Goal: Task Accomplishment & Management: Use online tool/utility

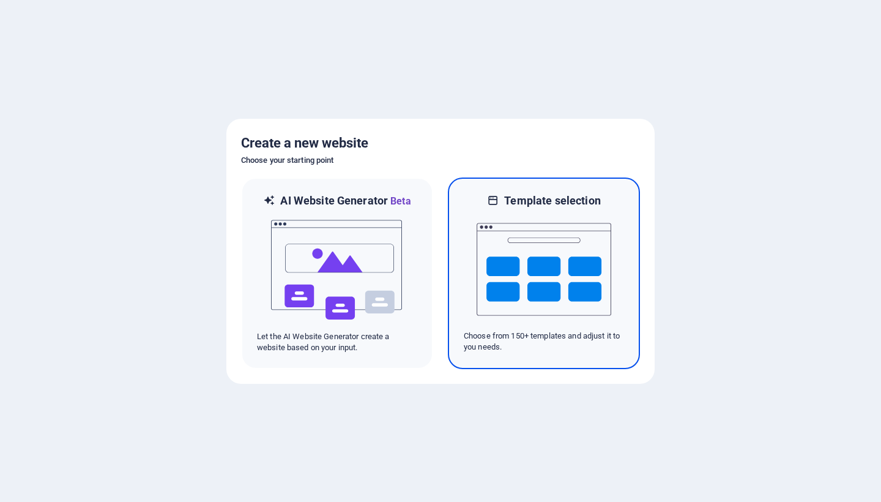
click at [557, 245] on img at bounding box center [544, 269] width 135 height 122
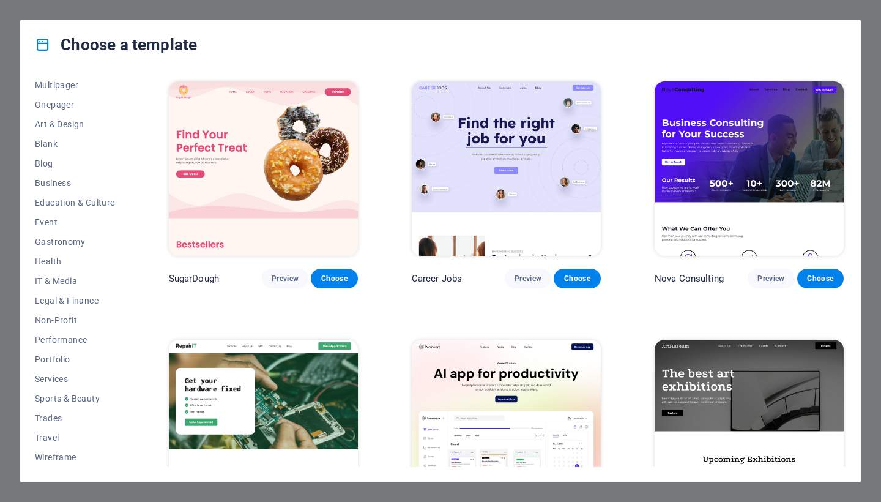
scroll to position [102, 0]
click at [56, 380] on span "Services" at bounding box center [75, 379] width 80 height 10
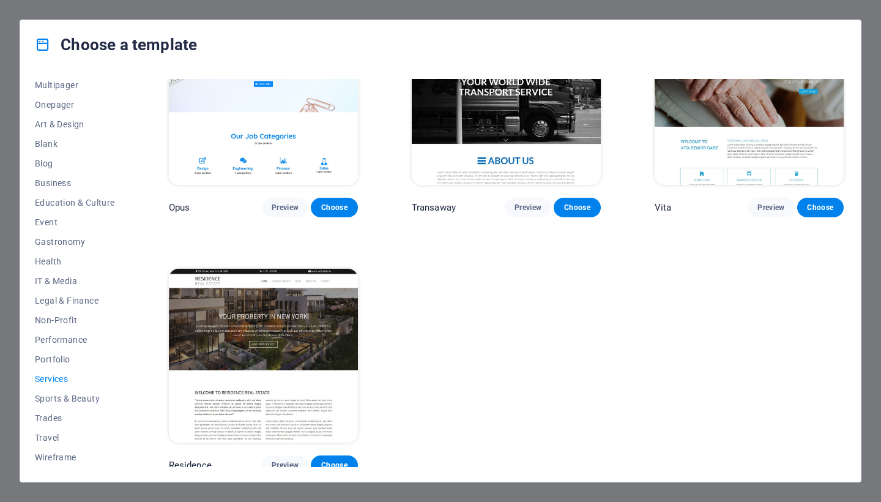
scroll to position [1619, 0]
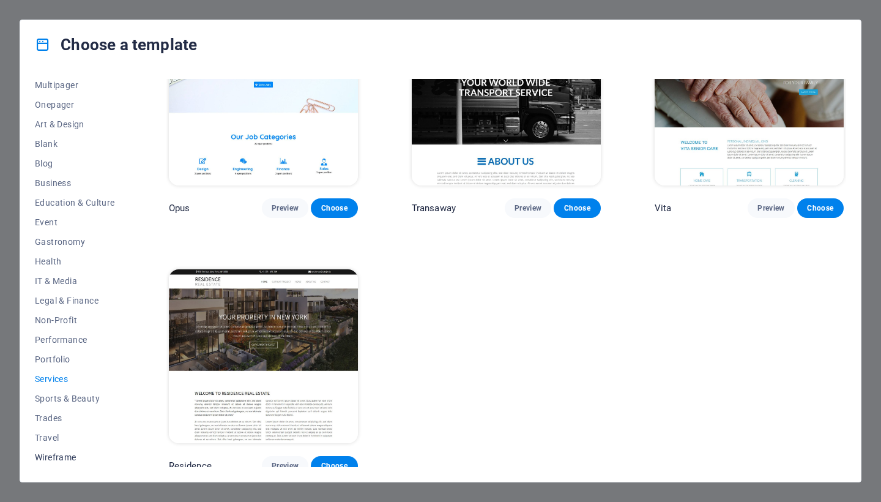
click at [79, 459] on span "Wireframe" at bounding box center [75, 457] width 80 height 10
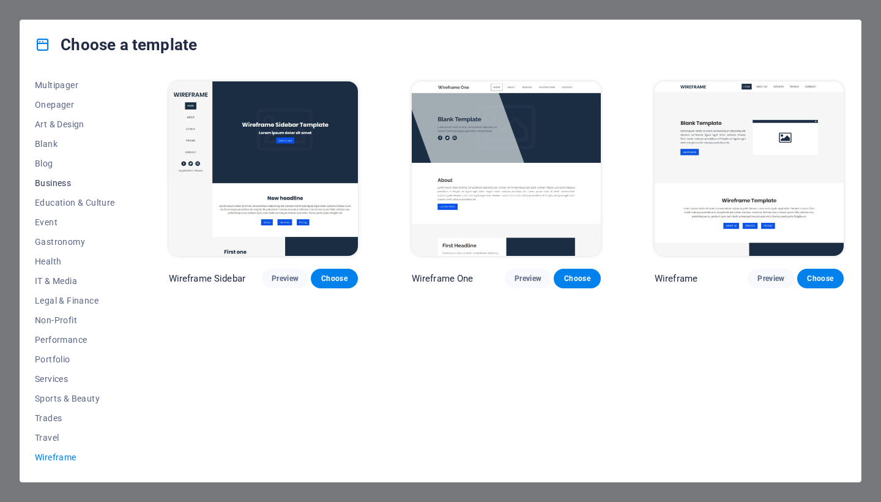
click at [62, 184] on span "Business" at bounding box center [75, 183] width 80 height 10
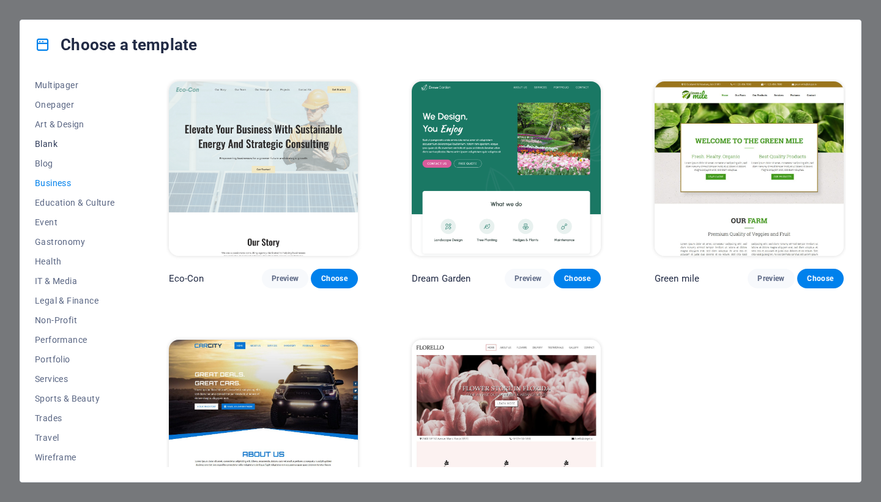
click at [42, 139] on span "Blank" at bounding box center [75, 144] width 80 height 10
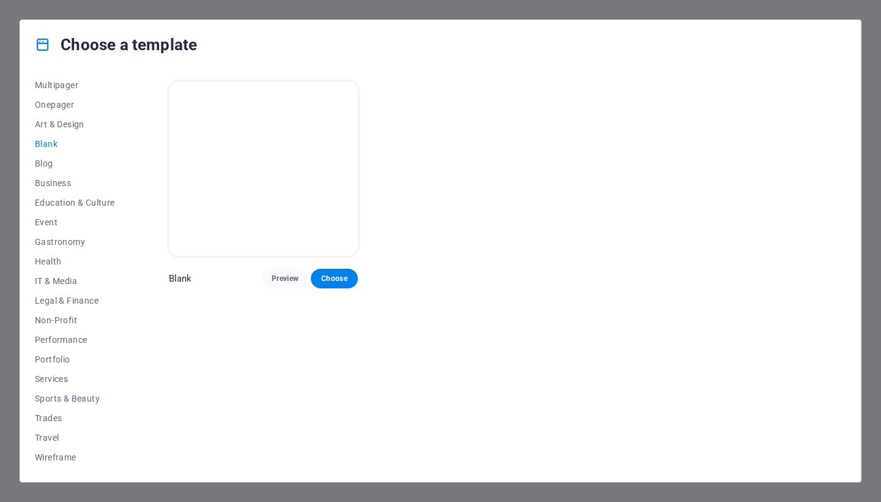
click at [10, 9] on div "Choose a template All Templates My Templates New Trending Landingpage Multipage…" at bounding box center [440, 251] width 881 height 502
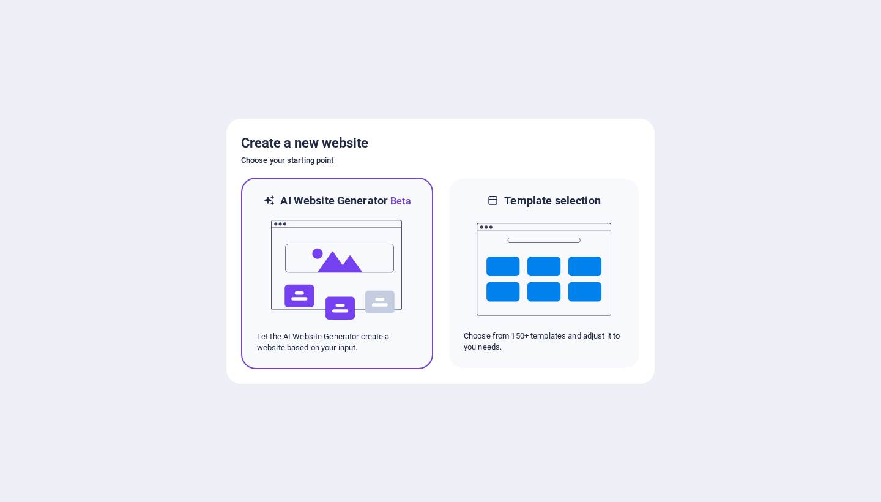
click at [365, 229] on img at bounding box center [337, 270] width 135 height 122
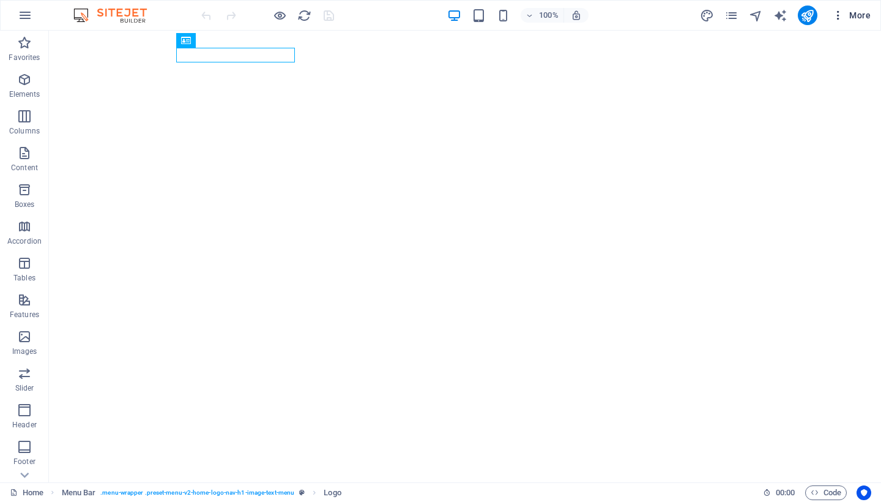
click at [842, 18] on icon "button" at bounding box center [838, 15] width 12 height 12
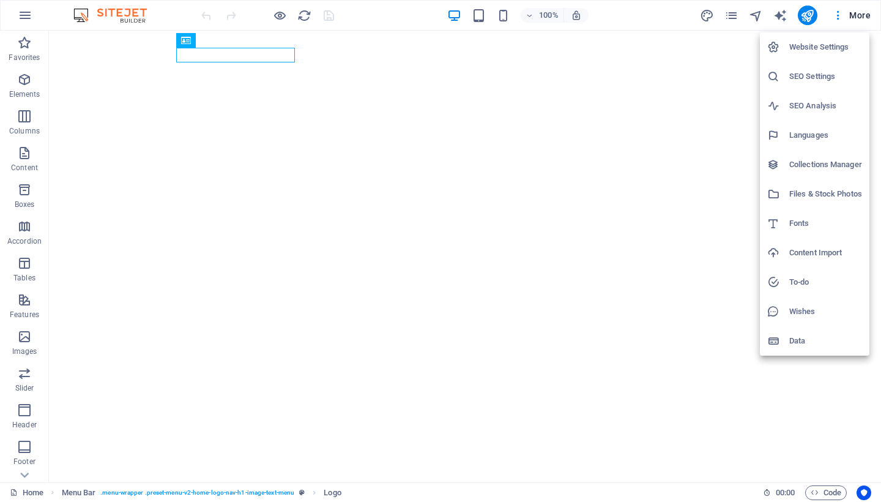
click at [728, 18] on div at bounding box center [440, 251] width 881 height 502
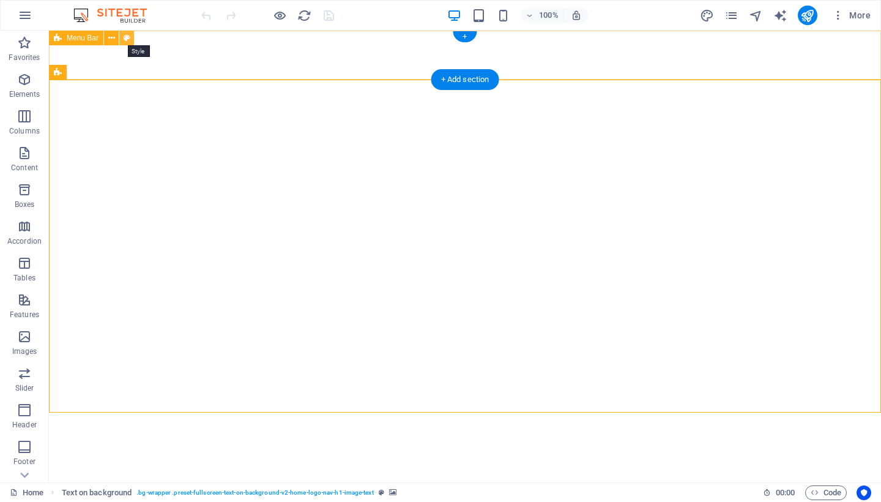
click at [128, 40] on icon at bounding box center [127, 38] width 7 height 13
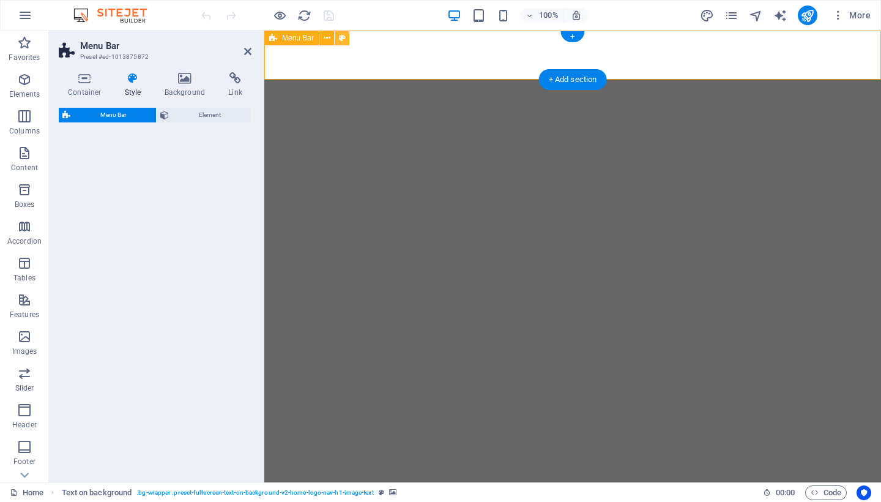
select select "rem"
select select "preset-menu-v2-home-logo-nav-h1-image-text-menu"
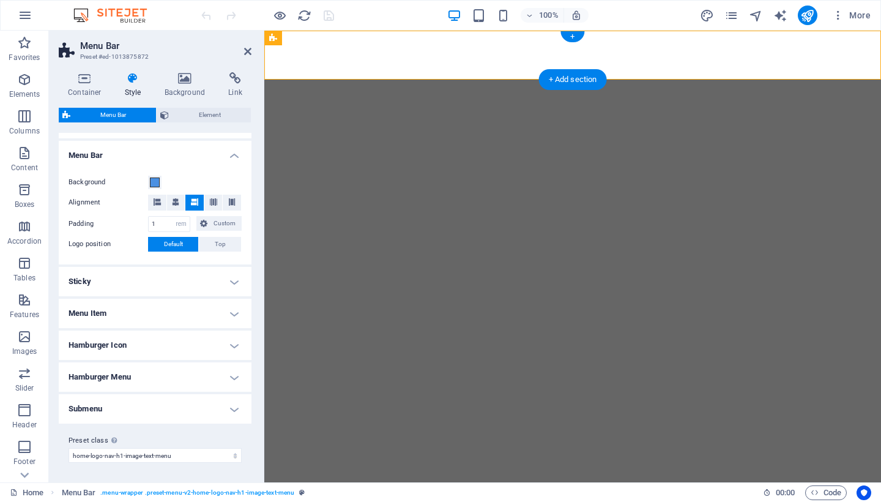
scroll to position [199, 0]
click at [153, 184] on span at bounding box center [155, 183] width 10 height 10
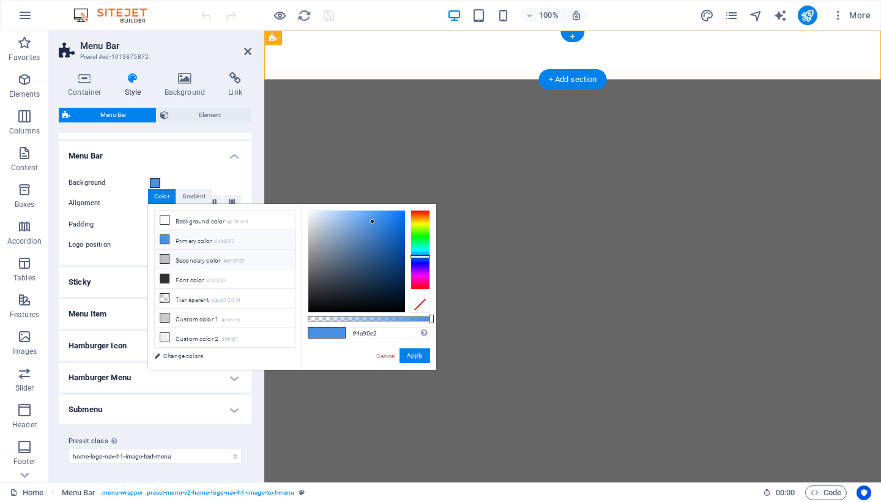
click at [164, 258] on icon at bounding box center [164, 258] width 9 height 9
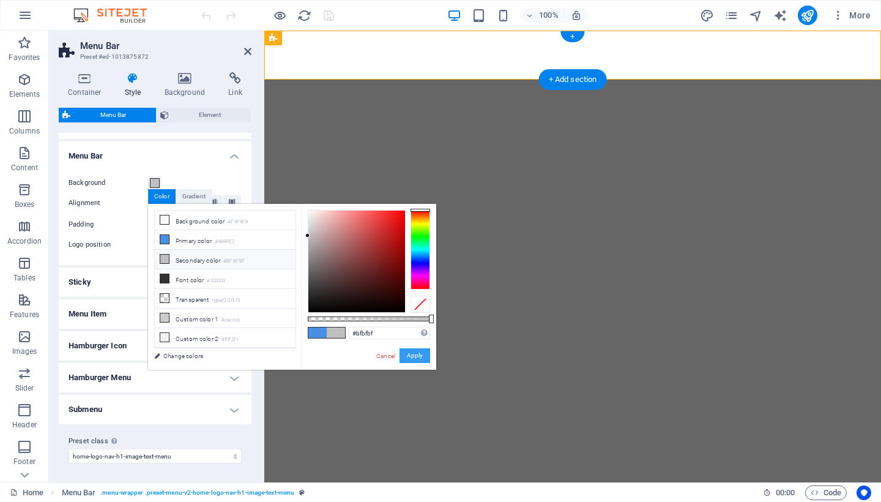
click at [409, 358] on button "Apply" at bounding box center [414, 355] width 31 height 15
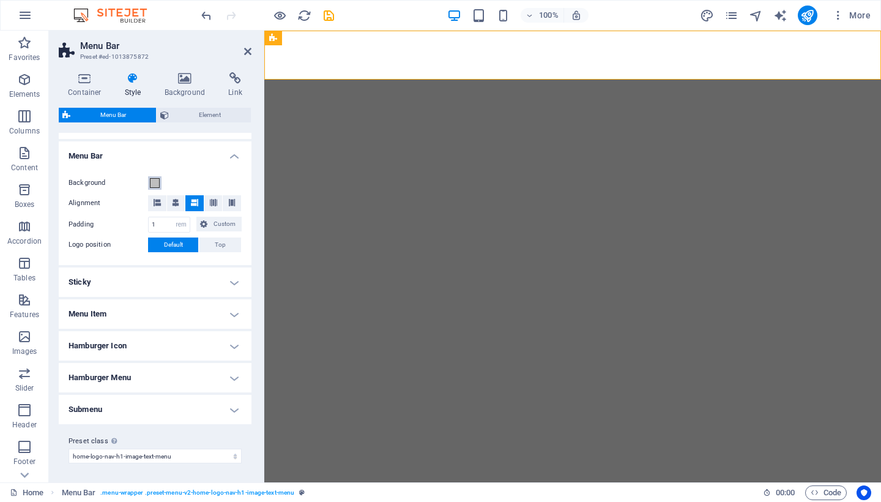
click at [155, 184] on span at bounding box center [155, 183] width 10 height 10
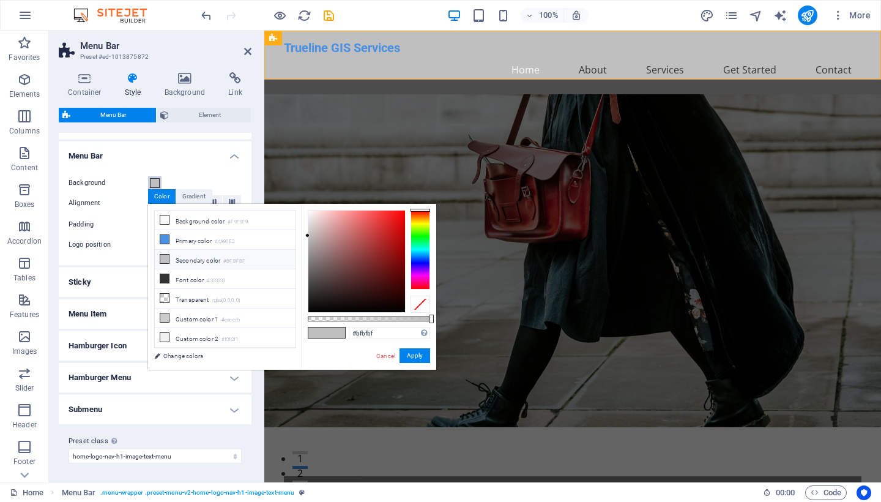
scroll to position [0, 0]
click at [166, 337] on icon at bounding box center [164, 337] width 9 height 9
type input "#f0f2f1"
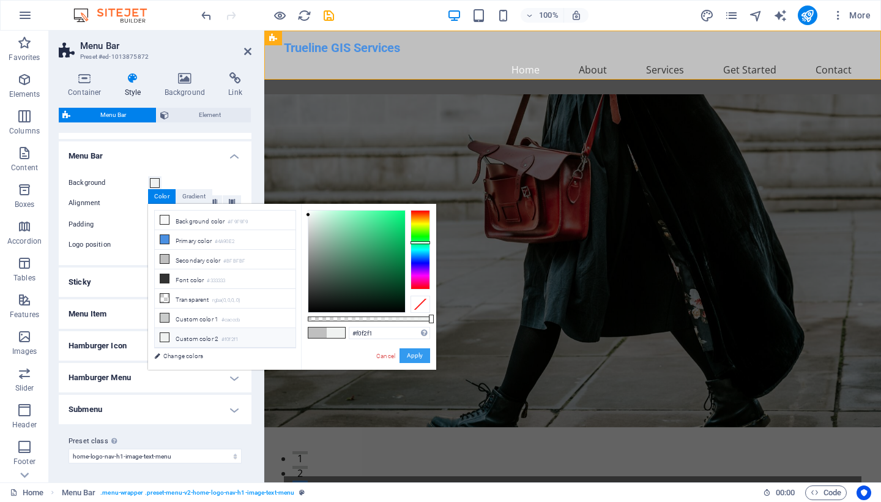
click at [418, 352] on button "Apply" at bounding box center [414, 355] width 31 height 15
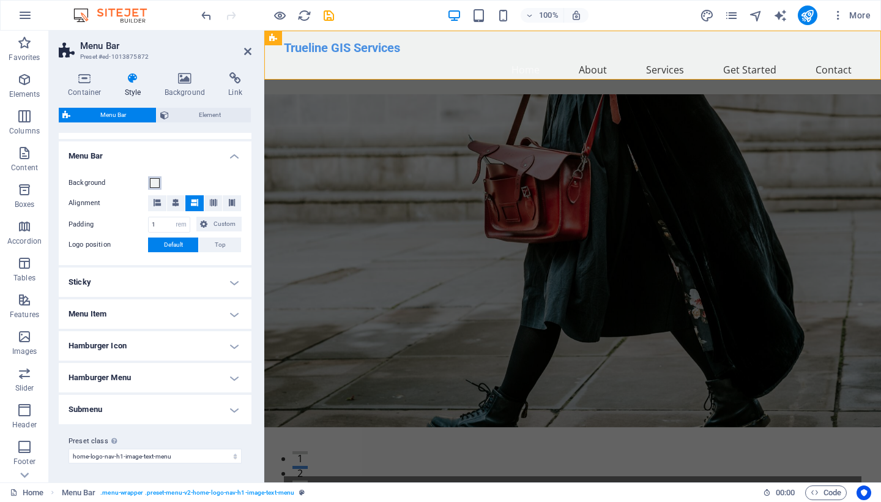
click at [153, 182] on span at bounding box center [155, 183] width 10 height 10
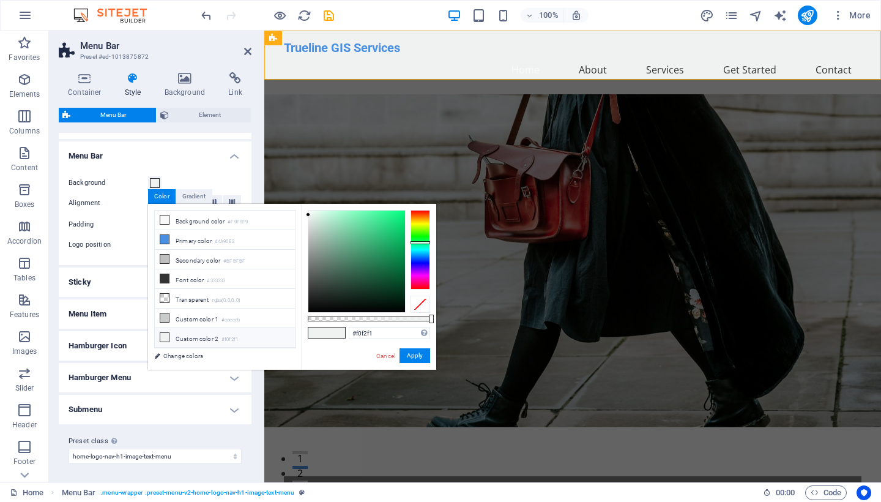
click at [338, 333] on span at bounding box center [336, 332] width 18 height 10
click at [373, 336] on input "#f0f2f1" at bounding box center [389, 333] width 81 height 12
click at [336, 333] on span at bounding box center [336, 332] width 18 height 10
click at [412, 354] on button "Apply" at bounding box center [414, 355] width 31 height 15
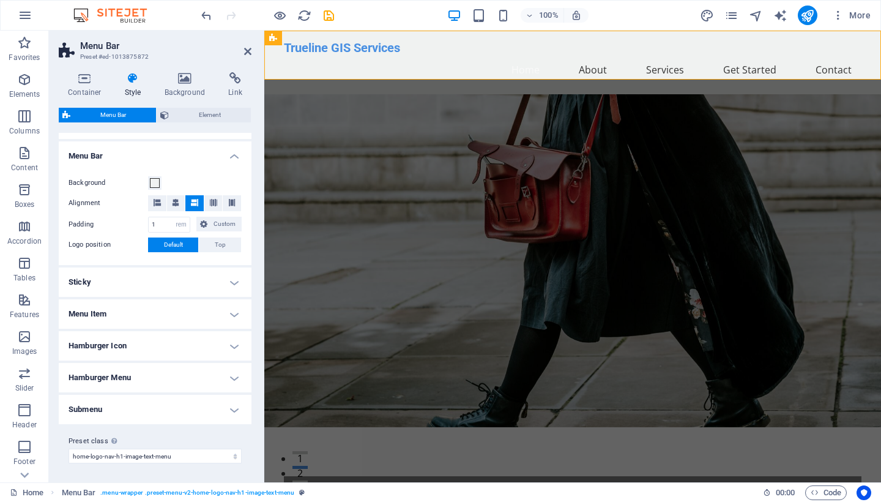
click at [182, 305] on h4 "Menu Item" at bounding box center [155, 313] width 193 height 29
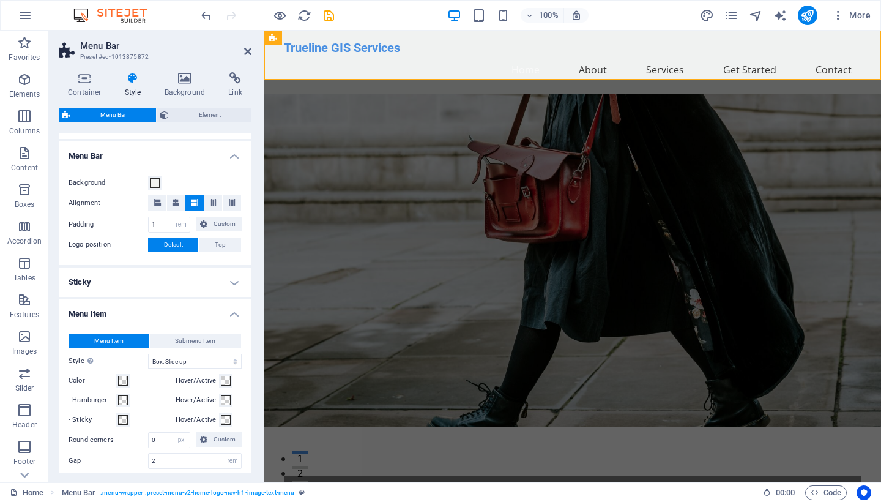
click at [366, 105] on figure at bounding box center [572, 260] width 617 height 333
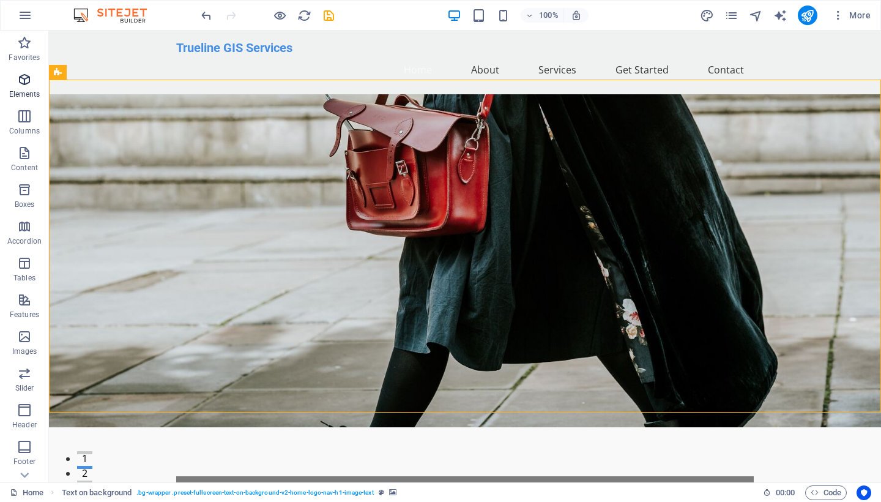
click at [24, 91] on p "Elements" at bounding box center [24, 94] width 31 height 10
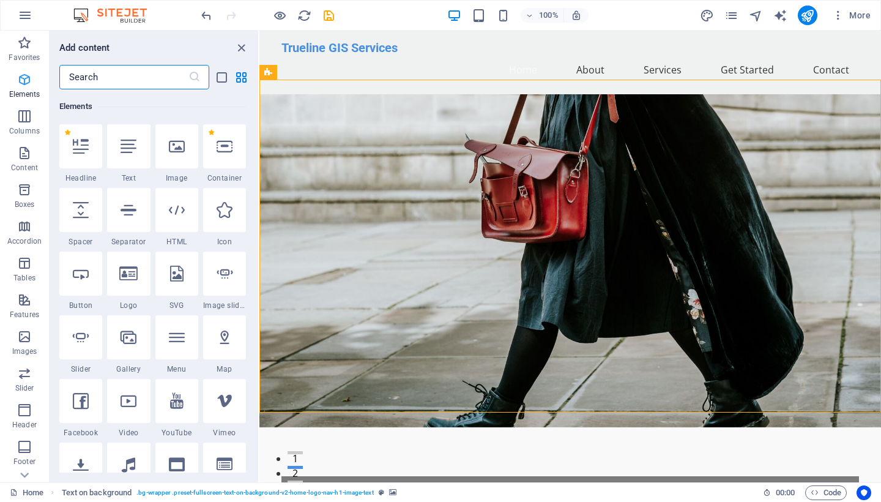
scroll to position [130, 0]
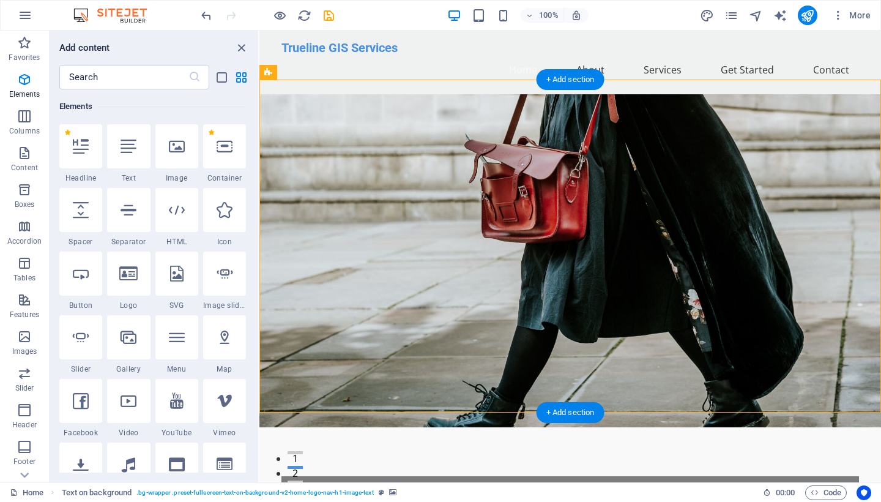
click at [344, 109] on figure at bounding box center [570, 260] width 622 height 333
click at [240, 50] on icon "close panel" at bounding box center [241, 48] width 14 height 14
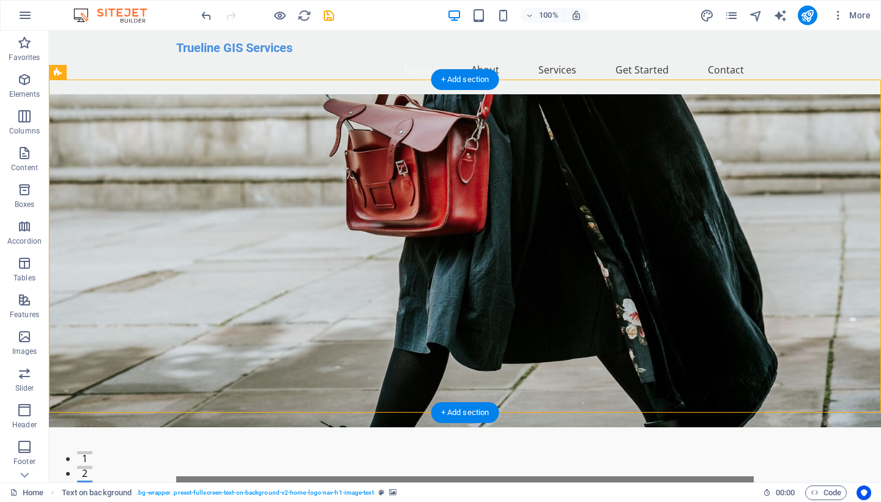
click at [250, 112] on figure at bounding box center [465, 260] width 832 height 333
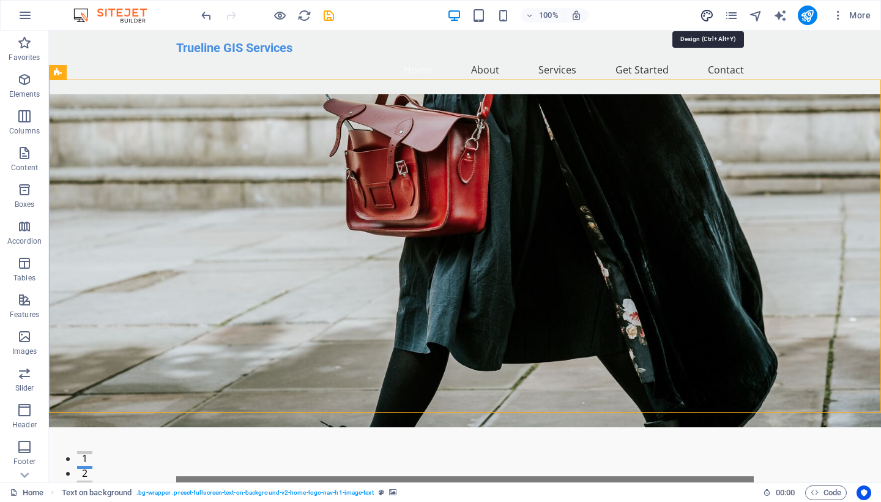
click at [705, 11] on icon "design" at bounding box center [707, 16] width 14 height 14
select select "px"
select select "200"
select select "px"
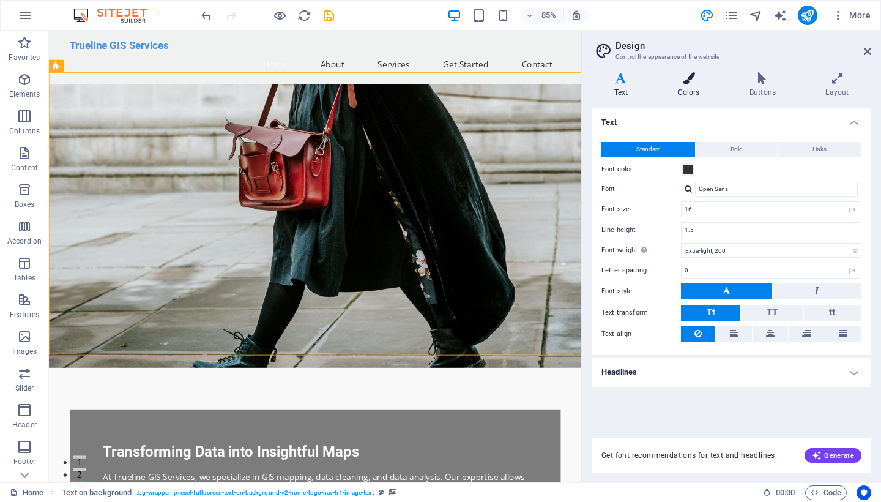
click at [691, 85] on h4 "Colors" at bounding box center [691, 85] width 72 height 26
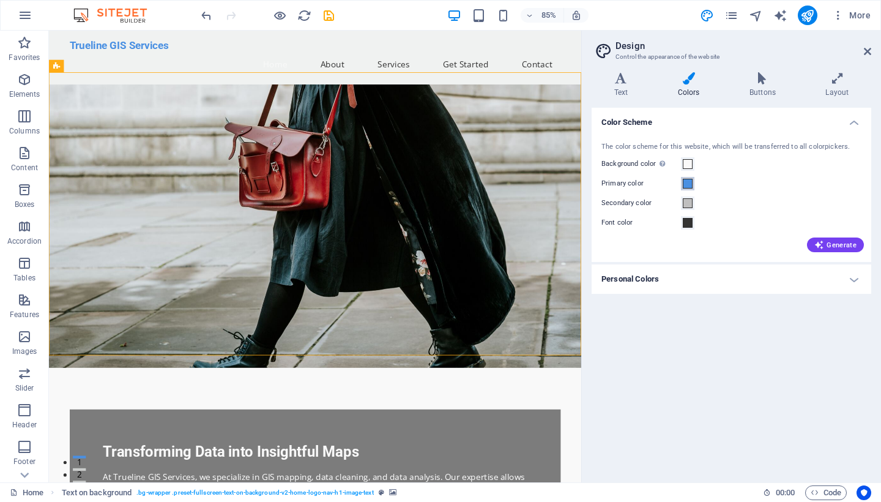
click at [691, 187] on span at bounding box center [688, 184] width 10 height 10
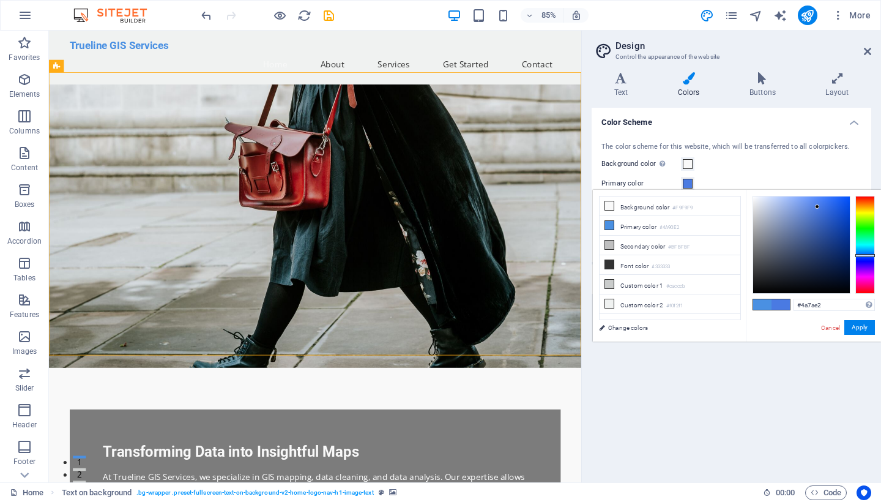
click at [869, 255] on div at bounding box center [865, 245] width 20 height 98
click at [834, 205] on div at bounding box center [801, 244] width 97 height 97
click at [831, 215] on div at bounding box center [801, 244] width 97 height 97
click at [823, 202] on div at bounding box center [801, 244] width 97 height 97
type input "#2a68ed"
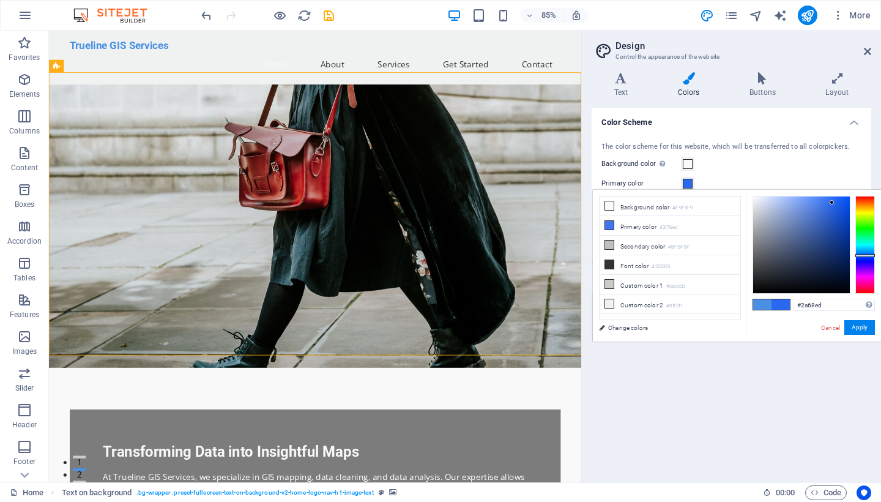
click at [832, 202] on div at bounding box center [801, 244] width 97 height 97
click at [859, 323] on button "Apply" at bounding box center [859, 327] width 31 height 15
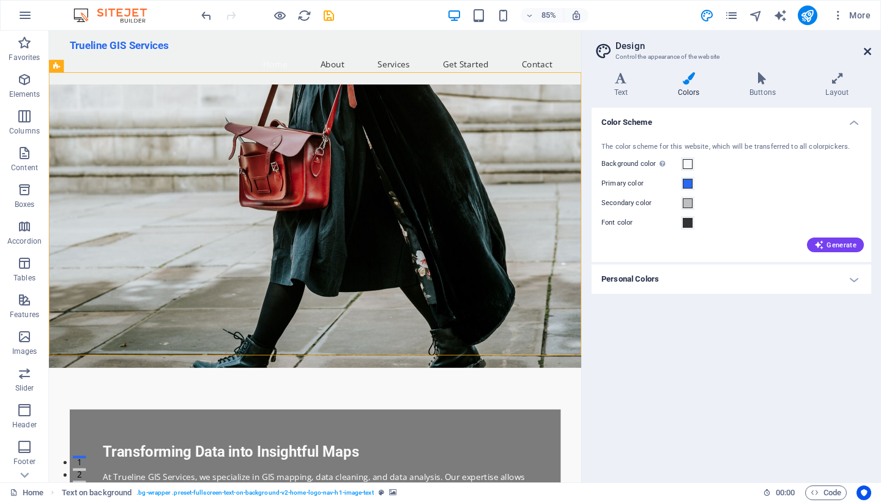
click at [867, 48] on icon at bounding box center [867, 51] width 7 height 10
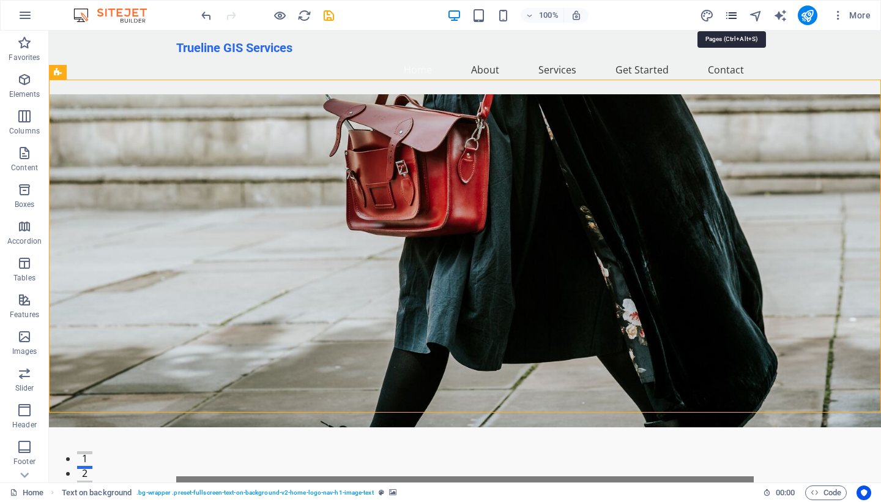
click at [732, 15] on icon "pages" at bounding box center [731, 16] width 14 height 14
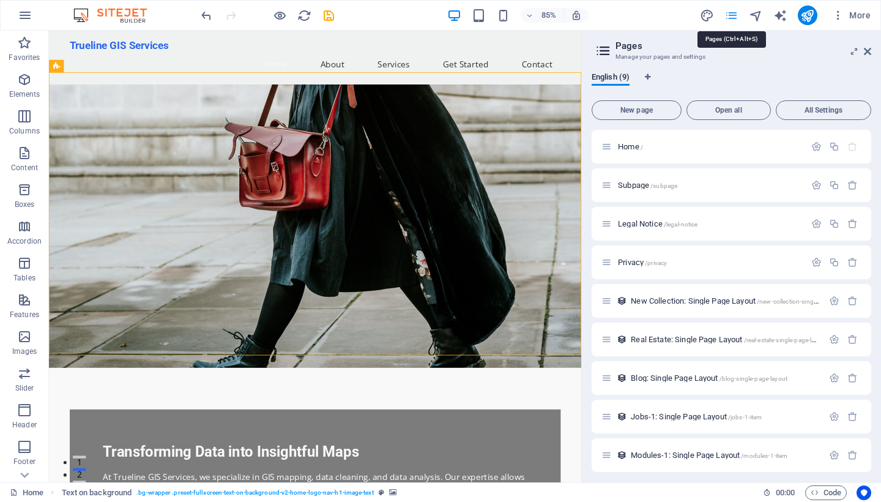
click at [732, 15] on icon "pages" at bounding box center [731, 16] width 14 height 14
click at [841, 20] on icon "button" at bounding box center [838, 15] width 12 height 12
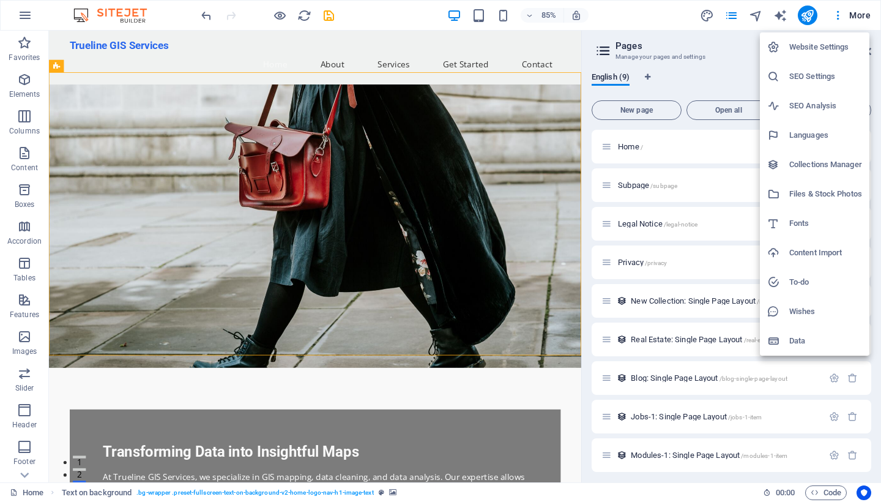
click at [853, 20] on div at bounding box center [440, 251] width 881 height 502
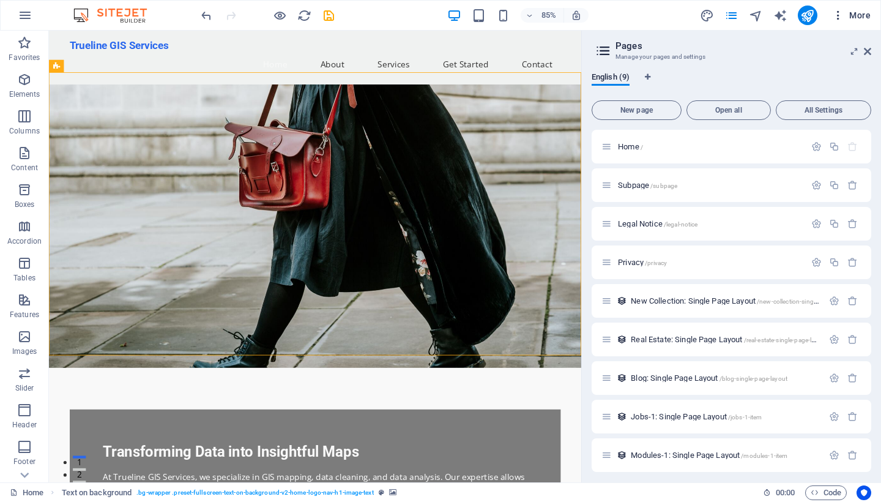
click at [854, 17] on span "More" at bounding box center [851, 15] width 39 height 12
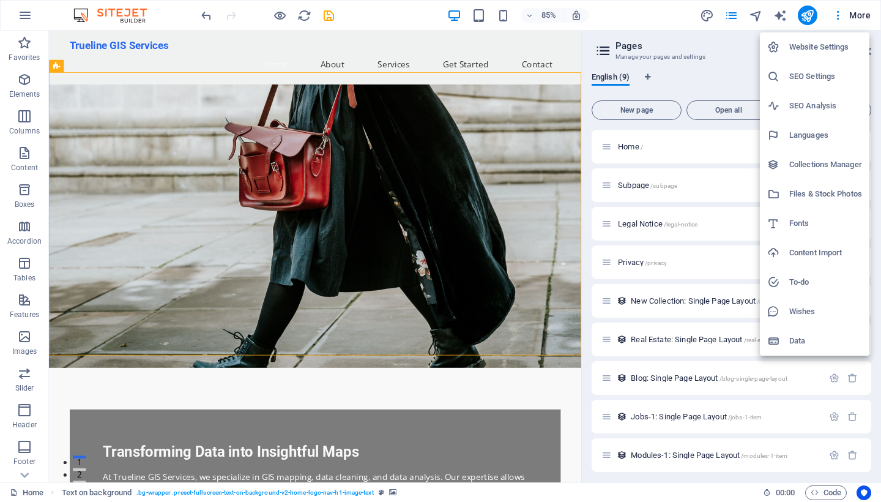
click at [83, 96] on div at bounding box center [440, 251] width 881 height 502
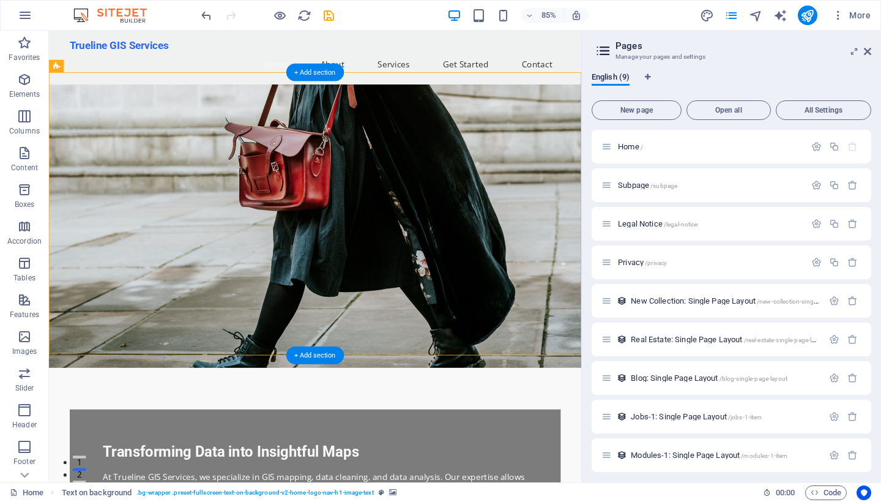
click at [87, 108] on figure at bounding box center [362, 260] width 626 height 333
click at [432, 258] on figure at bounding box center [362, 260] width 626 height 333
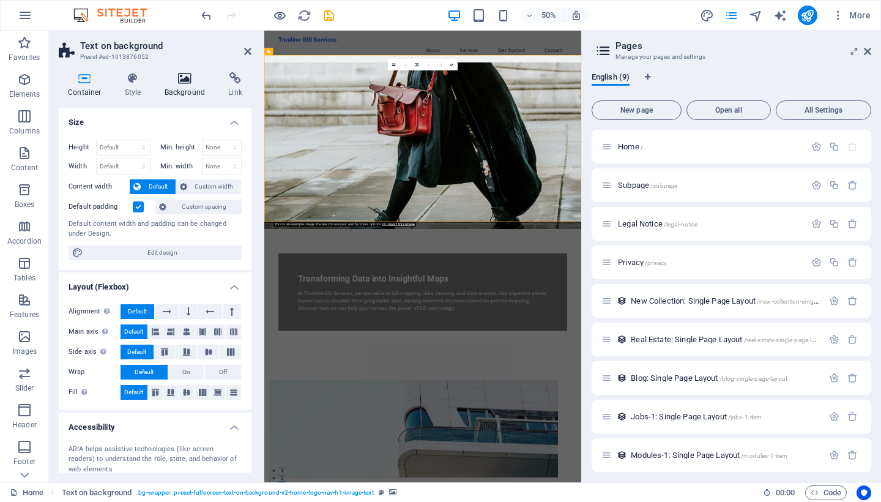
click at [196, 78] on icon at bounding box center [184, 78] width 59 height 12
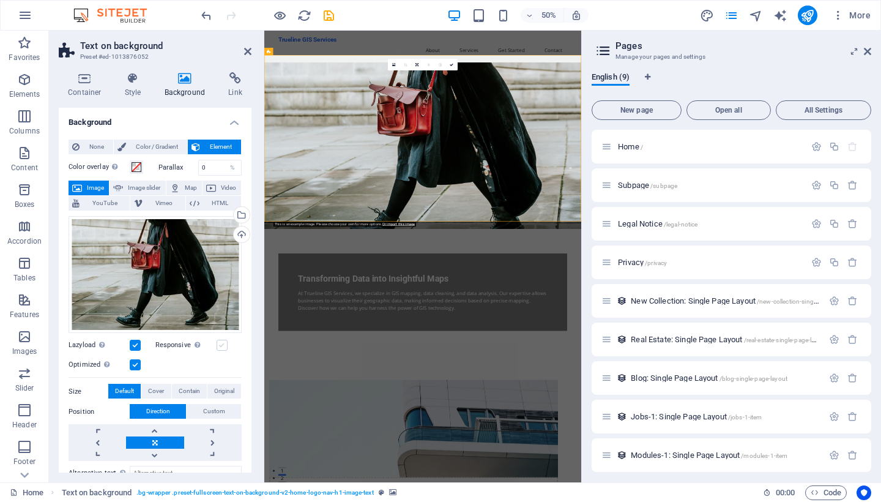
click at [221, 340] on label at bounding box center [222, 345] width 11 height 11
click at [0, 0] on input "Responsive Automatically load retina image and smartphone optimized sizes." at bounding box center [0, 0] width 0 height 0
click at [81, 183] on icon at bounding box center [77, 187] width 10 height 15
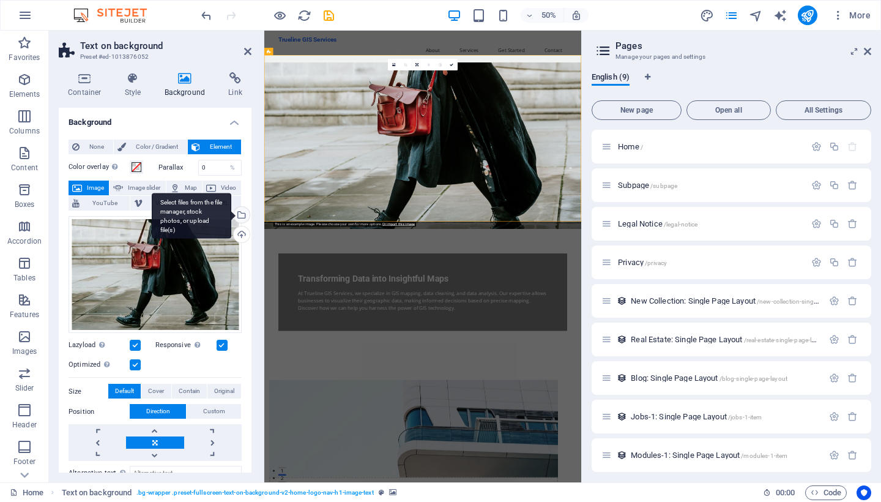
click at [240, 214] on div "Select files from the file manager, stock photos, or upload file(s)" at bounding box center [240, 216] width 18 height 18
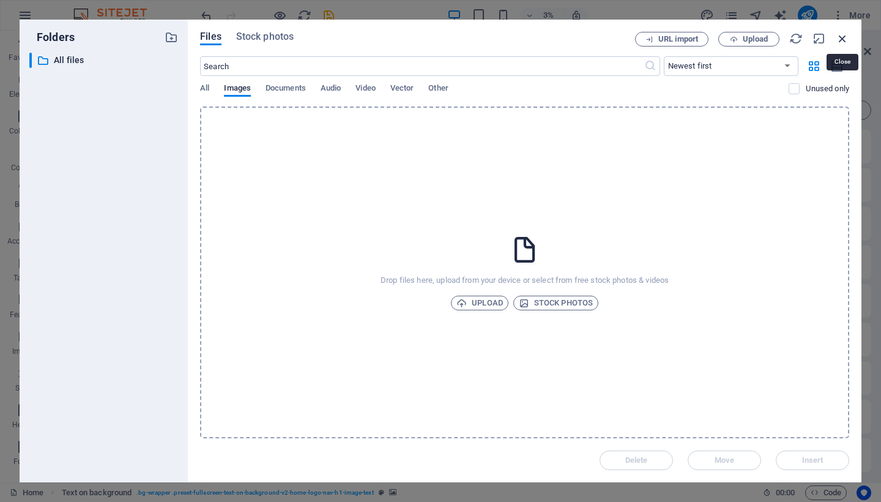
click at [847, 42] on icon "button" at bounding box center [842, 38] width 13 height 13
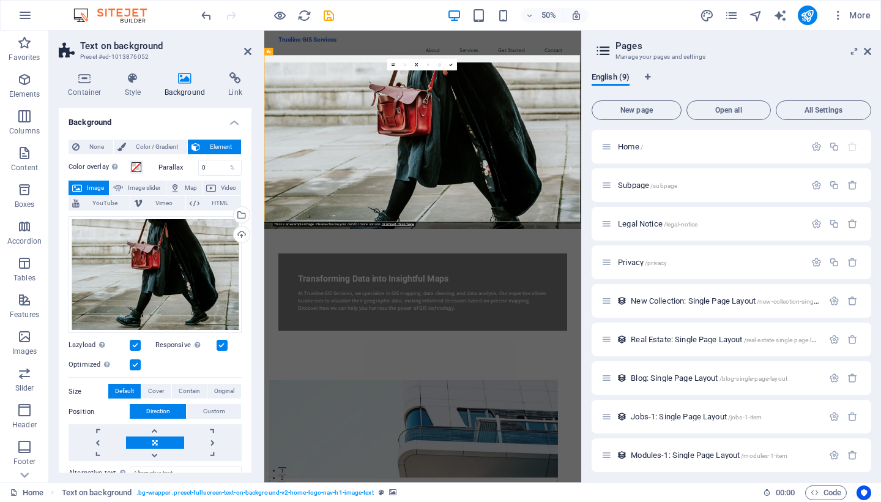
click at [608, 253] on figure at bounding box center [581, 260] width 634 height 333
click at [244, 49] on icon at bounding box center [247, 51] width 7 height 10
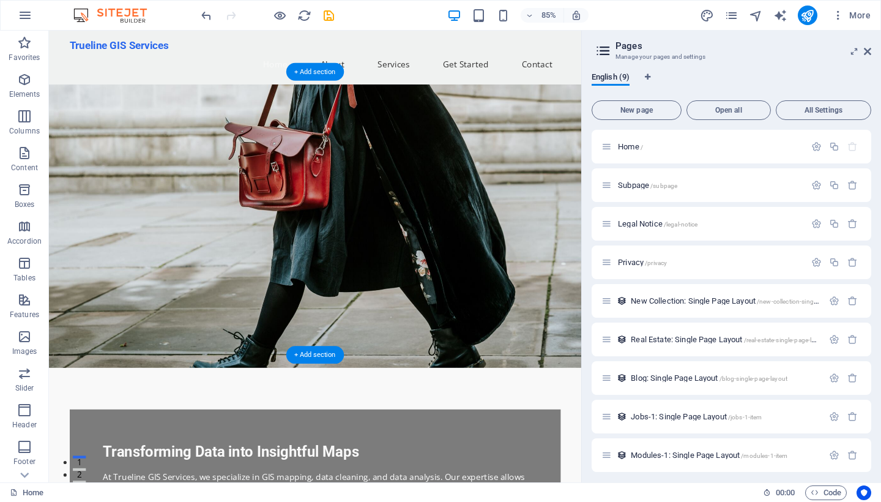
scroll to position [1, 0]
click at [869, 49] on icon at bounding box center [867, 51] width 7 height 10
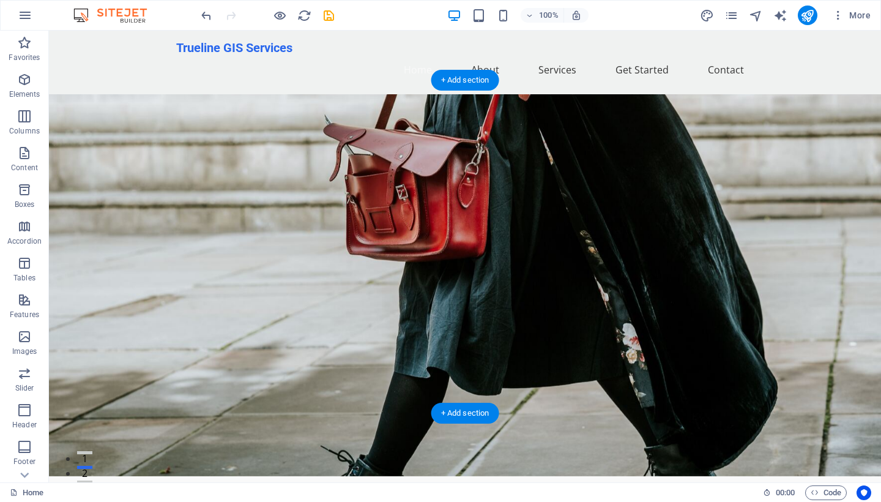
scroll to position [0, 0]
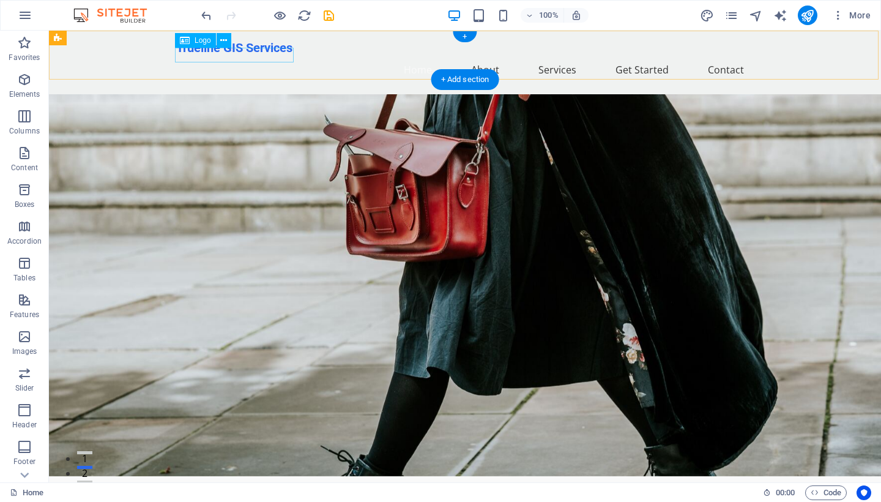
click at [201, 45] on div "Logo" at bounding box center [195, 40] width 41 height 15
click at [201, 37] on span "Logo" at bounding box center [203, 40] width 17 height 7
click at [222, 37] on icon at bounding box center [223, 40] width 7 height 13
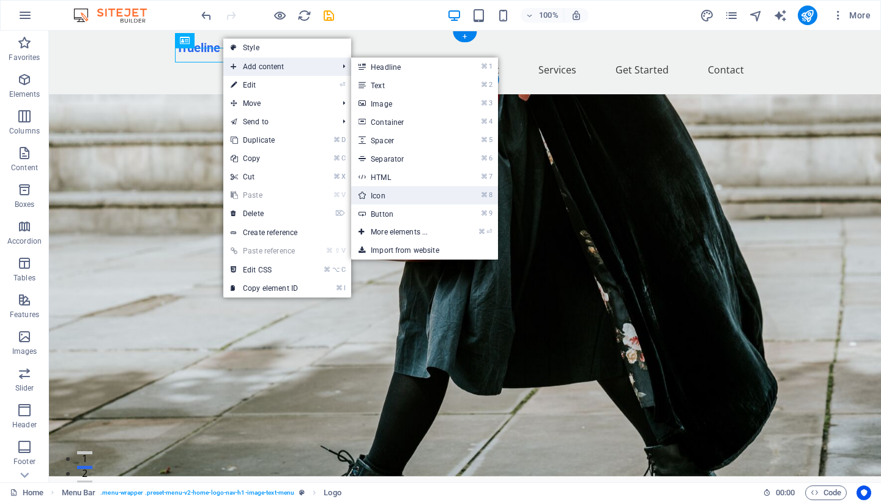
click at [413, 193] on link "⌘ 8 Icon" at bounding box center [401, 195] width 101 height 18
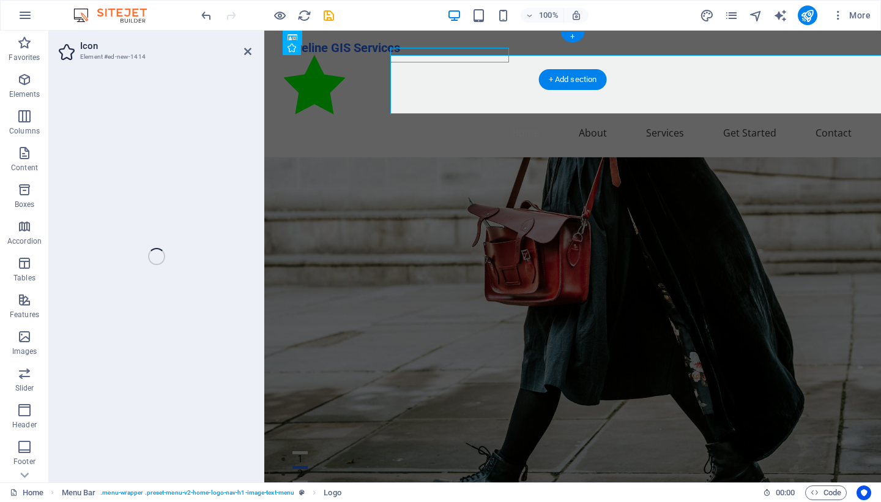
select select "xMidYMid"
select select "px"
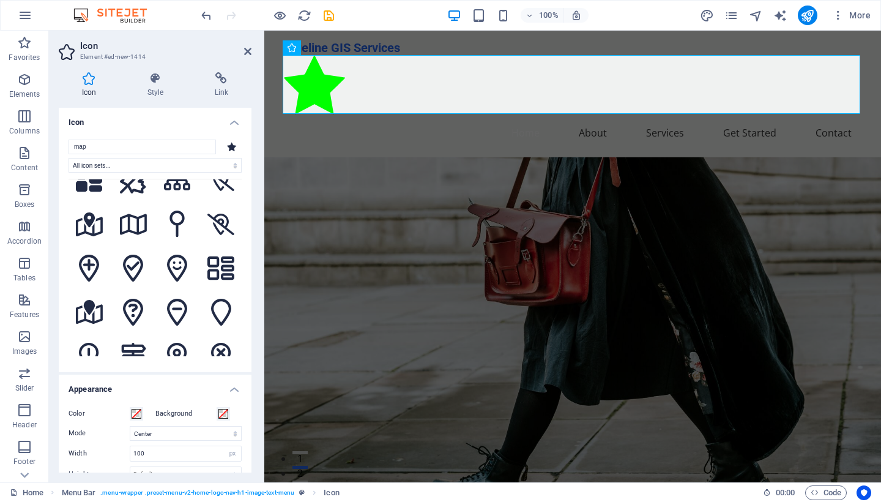
scroll to position [552, 0]
type input "map"
click at [98, 237] on icon at bounding box center [89, 225] width 27 height 24
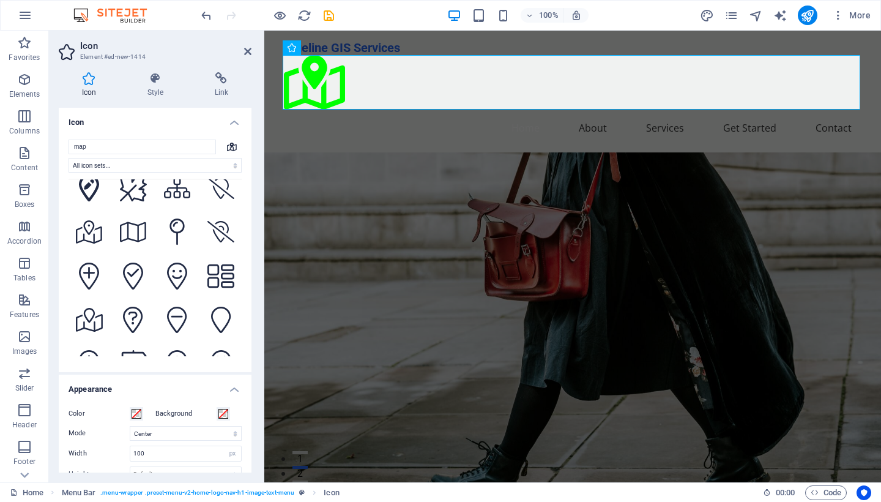
scroll to position [0, 0]
click at [469, 46] on div "Trueline GIS Services Home About Services Get Started Contact" at bounding box center [572, 92] width 617 height 122
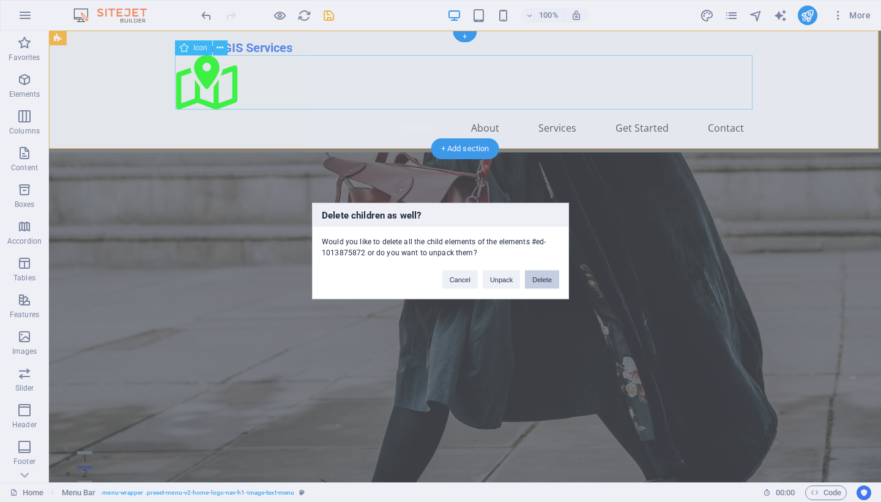
click at [526, 278] on button "Delete" at bounding box center [542, 279] width 34 height 18
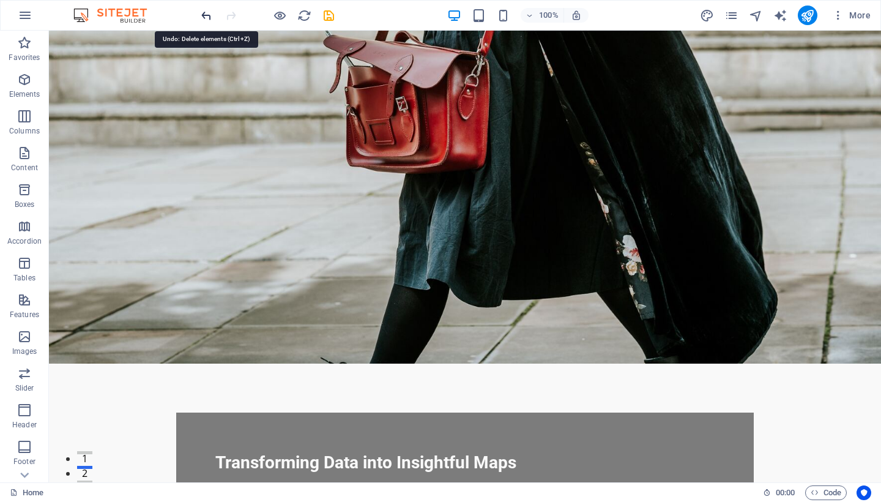
click at [200, 15] on icon "undo" at bounding box center [206, 16] width 14 height 14
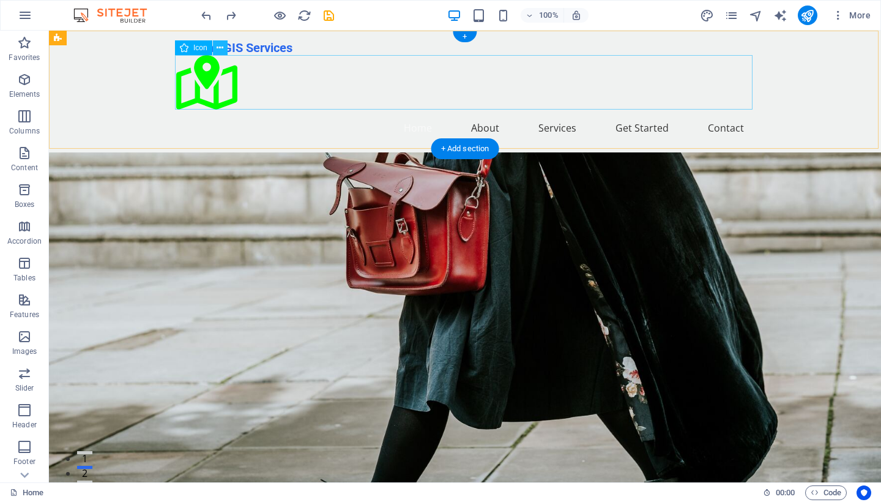
click at [219, 48] on icon at bounding box center [220, 48] width 7 height 13
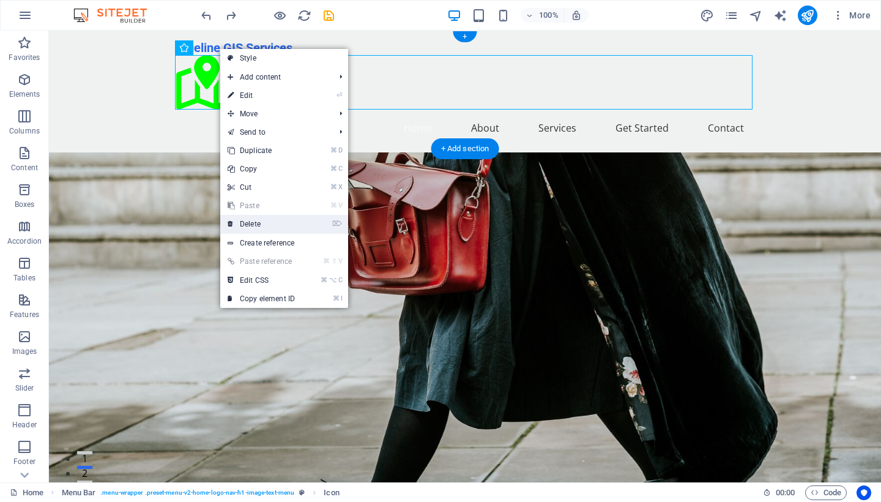
click at [265, 221] on link "⌦ Delete" at bounding box center [261, 224] width 82 height 18
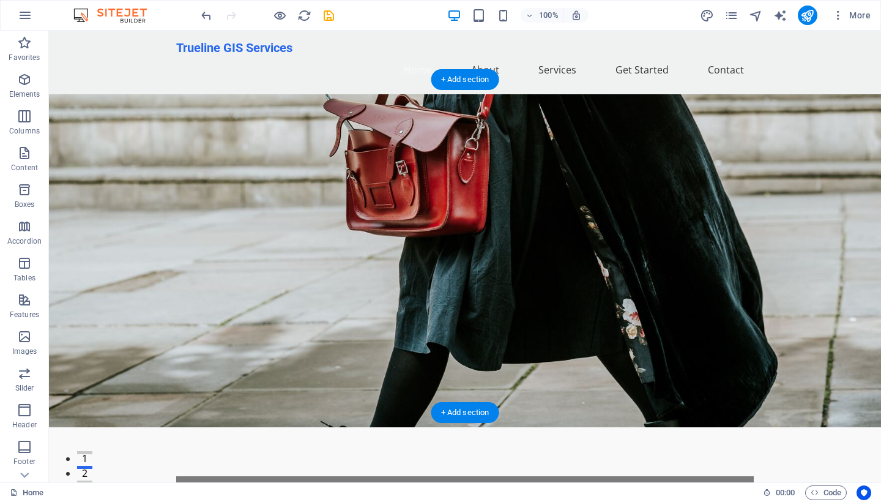
click at [547, 197] on figure at bounding box center [465, 260] width 832 height 333
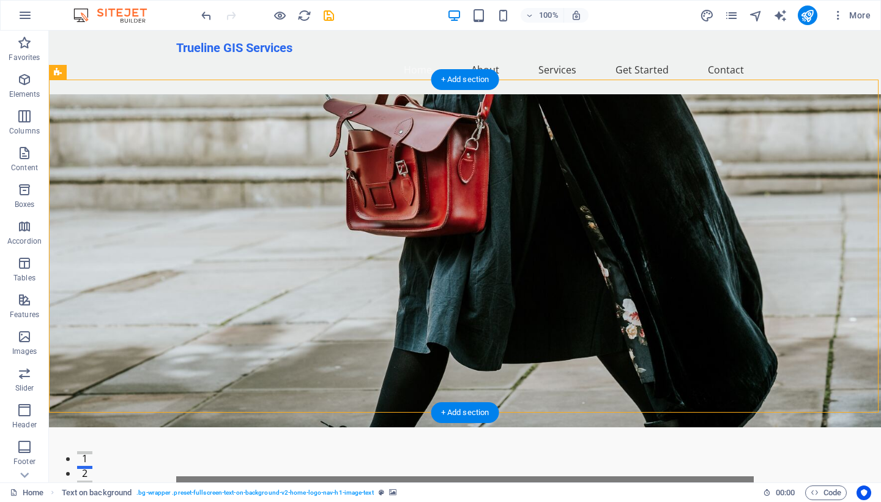
click at [111, 143] on figure at bounding box center [465, 260] width 832 height 333
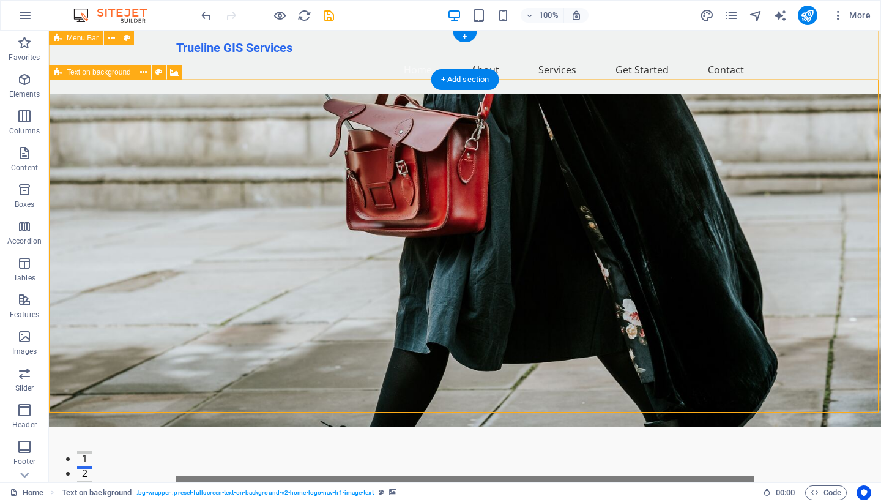
click at [58, 75] on icon at bounding box center [58, 72] width 8 height 15
click at [177, 74] on icon at bounding box center [174, 72] width 9 height 13
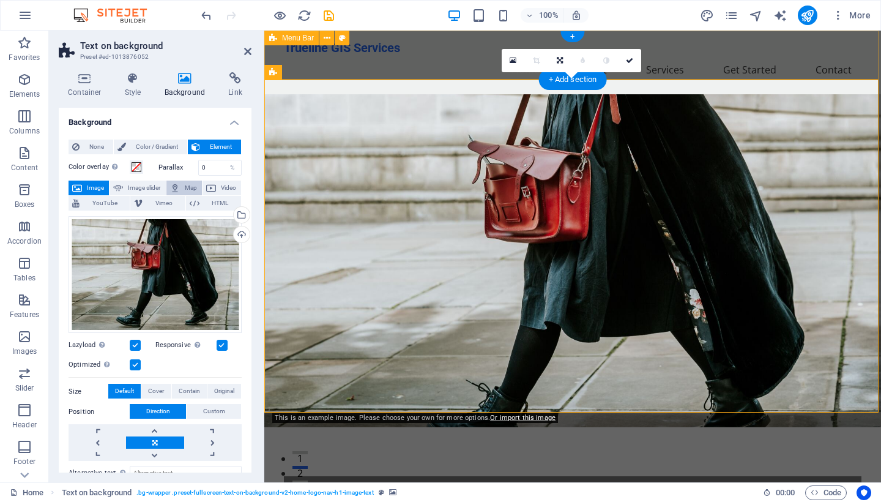
click at [174, 184] on icon at bounding box center [175, 187] width 10 height 15
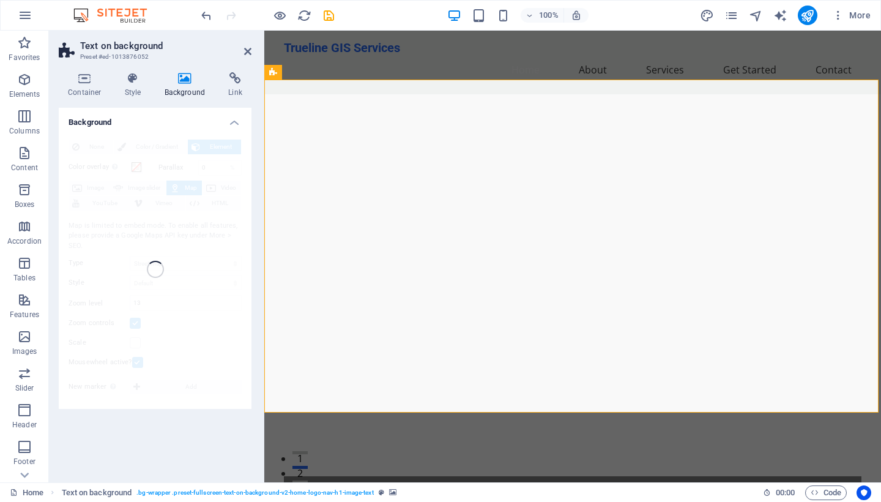
drag, startPoint x: 688, startPoint y: 236, endPoint x: 711, endPoint y: 229, distance: 24.2
click at [711, 229] on div at bounding box center [572, 260] width 617 height 333
click at [185, 81] on icon at bounding box center [184, 78] width 59 height 12
click at [391, 72] on icon at bounding box center [389, 72] width 9 height 13
click at [178, 250] on div "None Color / Gradient Element Stretch background to full-width Color overlay Pl…" at bounding box center [155, 270] width 193 height 280
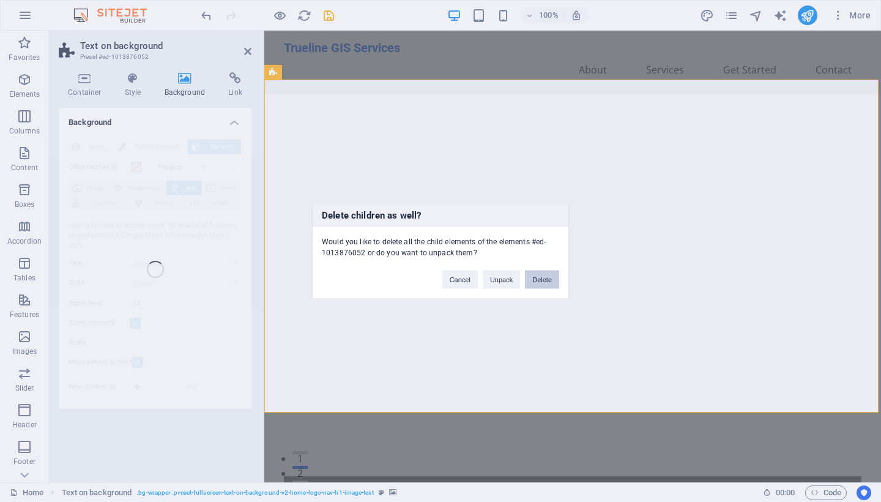
click at [540, 276] on button "Delete" at bounding box center [542, 279] width 34 height 18
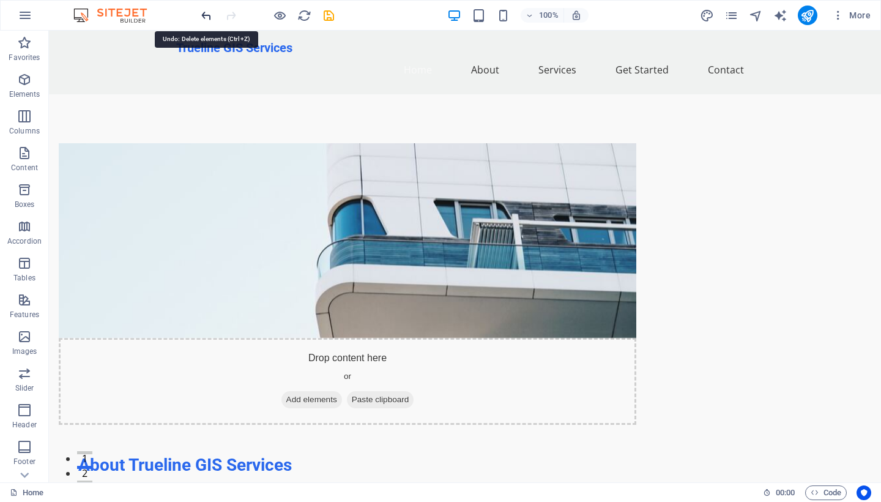
click at [202, 18] on icon "undo" at bounding box center [206, 16] width 14 height 14
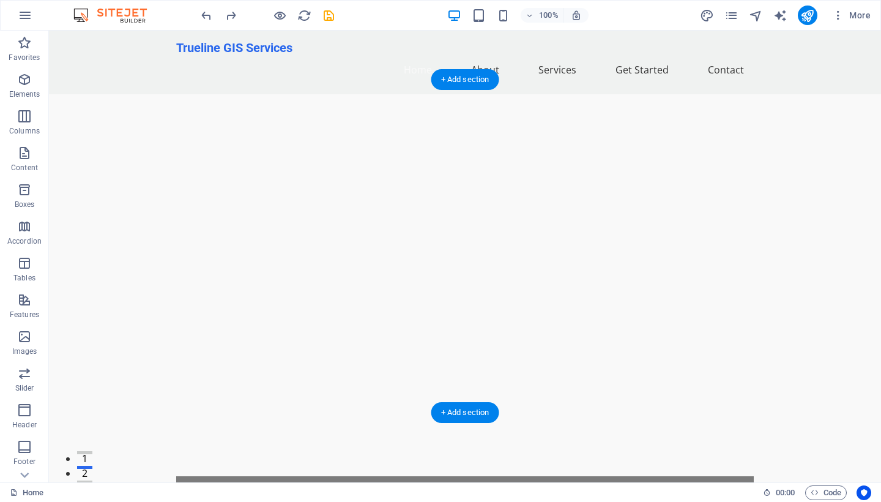
click at [75, 164] on div at bounding box center [465, 260] width 832 height 333
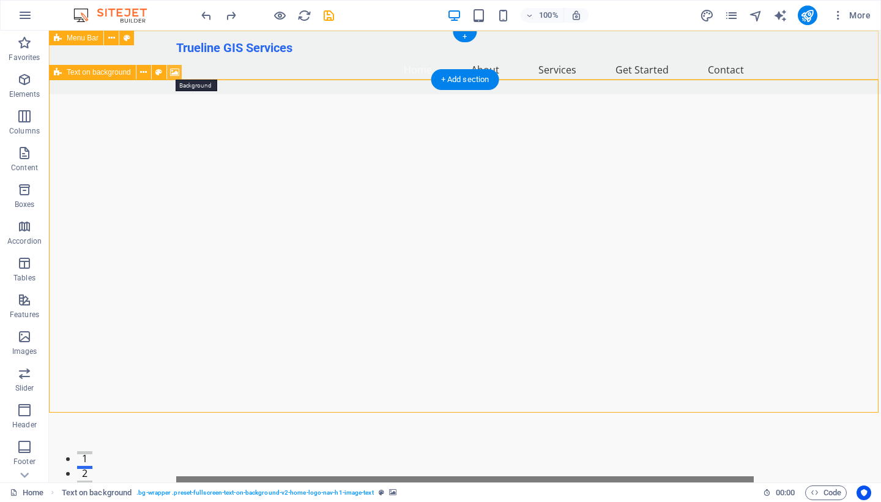
click at [175, 76] on icon at bounding box center [174, 72] width 9 height 13
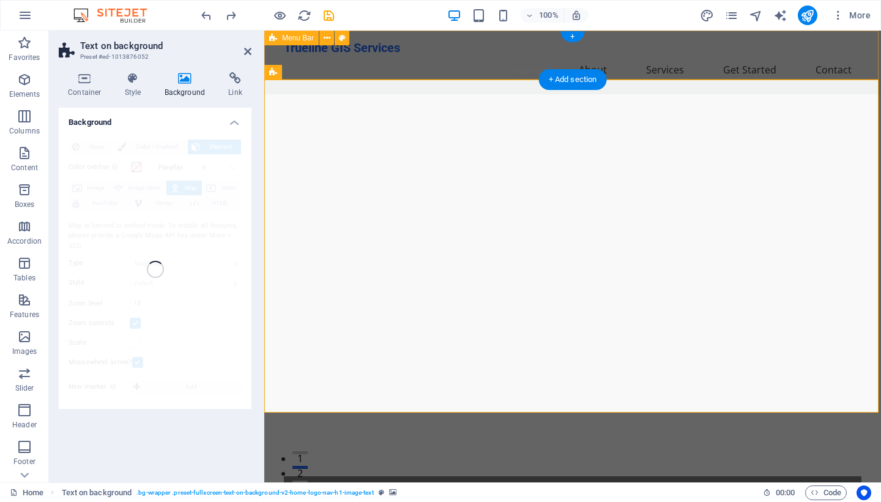
click at [234, 120] on h4 "Background" at bounding box center [155, 119] width 193 height 22
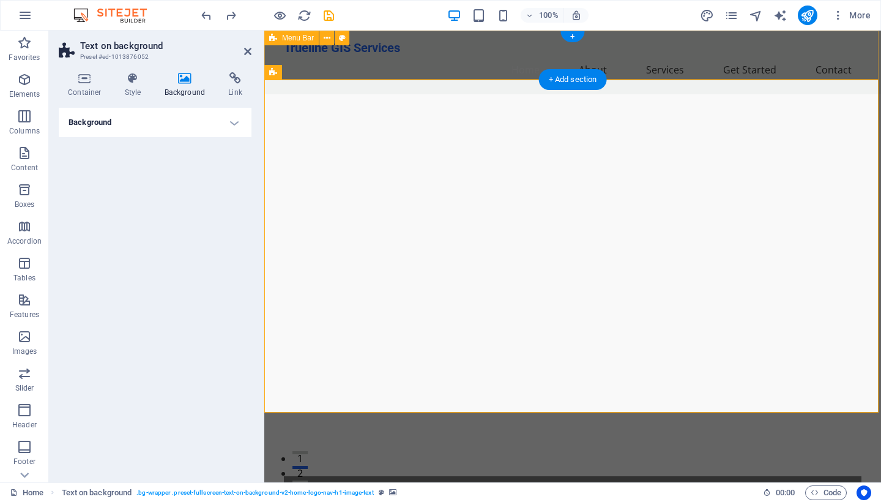
click at [229, 122] on h4 "Background" at bounding box center [155, 122] width 193 height 29
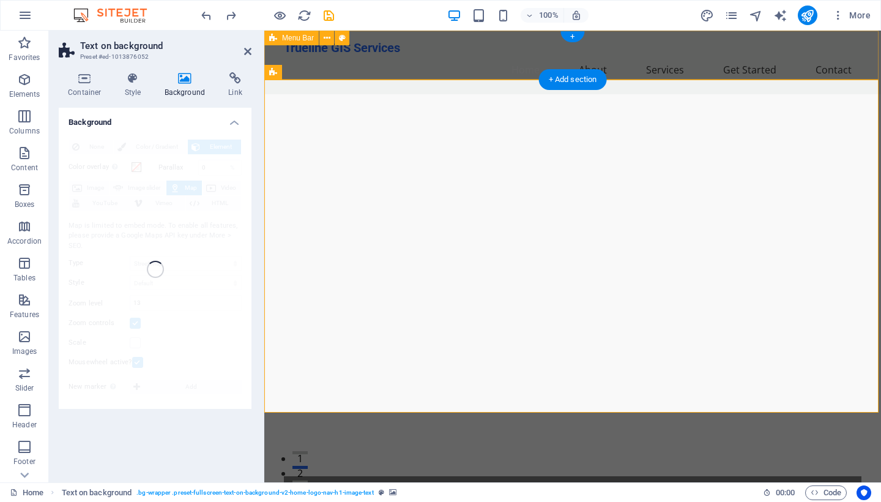
click at [190, 82] on icon at bounding box center [184, 78] width 59 height 12
click at [393, 70] on icon at bounding box center [389, 72] width 9 height 13
click at [560, 94] on div at bounding box center [572, 260] width 617 height 333
click at [612, 142] on div at bounding box center [572, 260] width 617 height 333
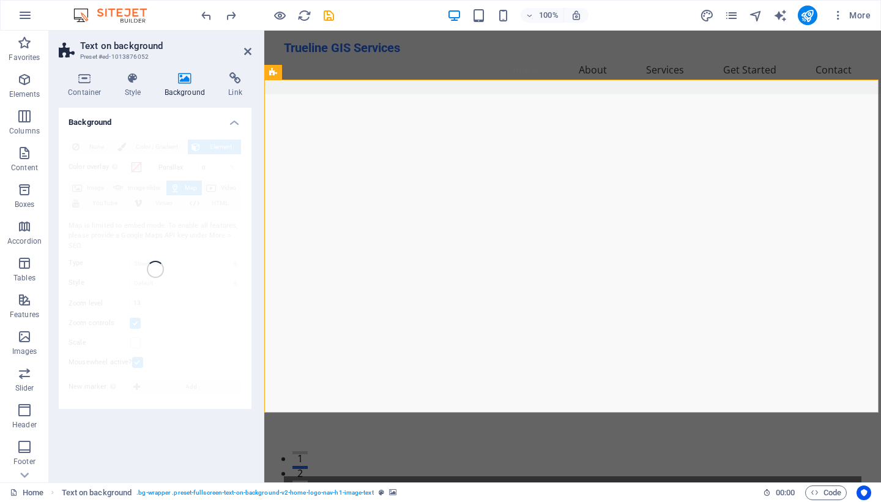
click at [611, 142] on div at bounding box center [572, 260] width 617 height 333
click at [285, 392] on div at bounding box center [572, 260] width 617 height 333
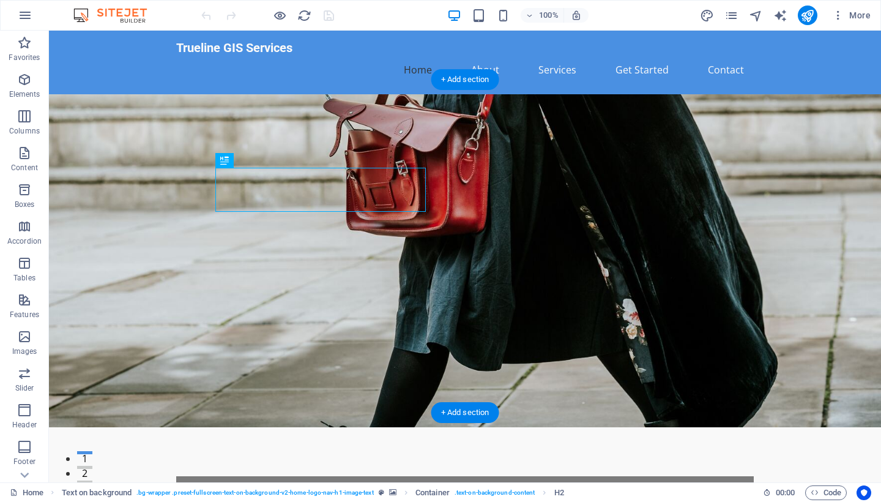
click at [130, 138] on figure at bounding box center [465, 260] width 832 height 333
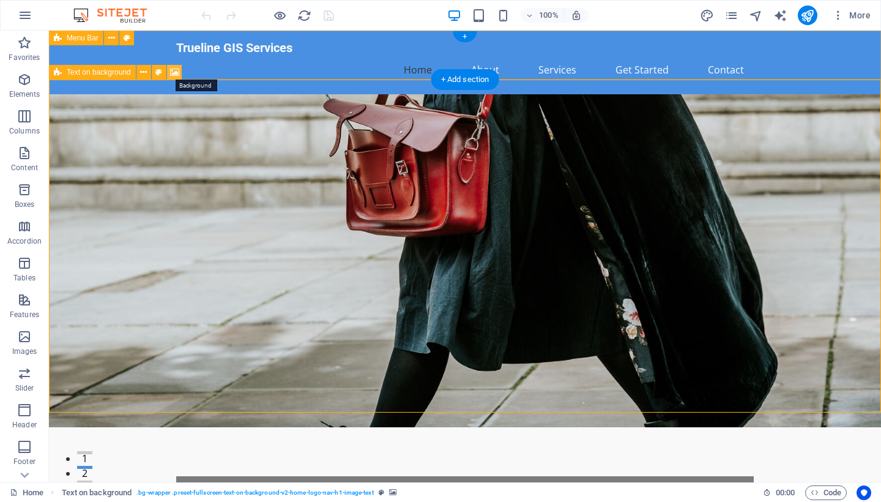
click at [175, 72] on icon at bounding box center [174, 72] width 9 height 13
